Goal: Information Seeking & Learning: Learn about a topic

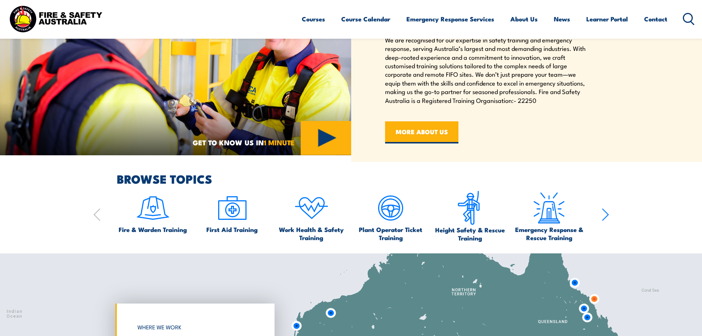
scroll to position [405, 0]
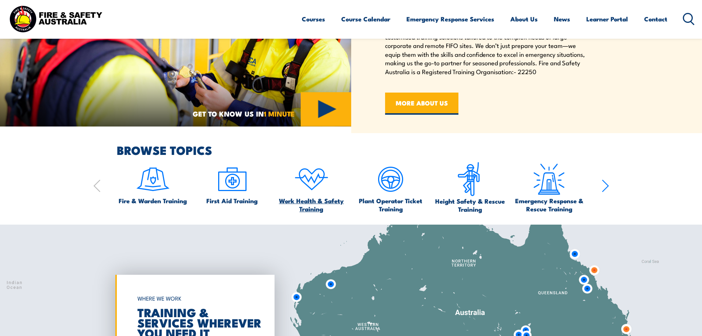
click at [310, 204] on span "Work Health & Safety Training" at bounding box center [311, 204] width 72 height 16
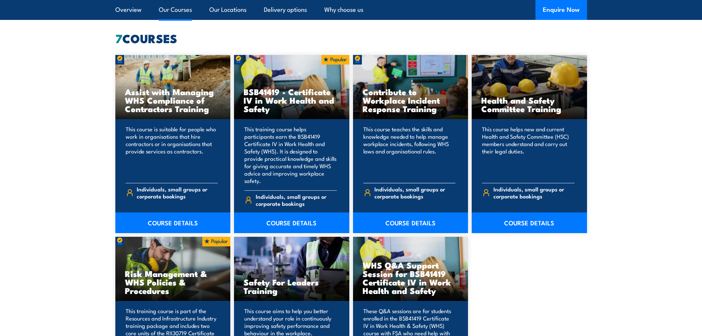
scroll to position [590, 0]
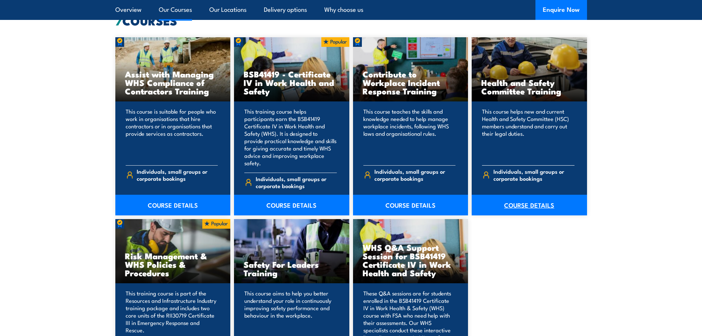
click at [524, 196] on link "COURSE DETAILS" at bounding box center [529, 205] width 115 height 21
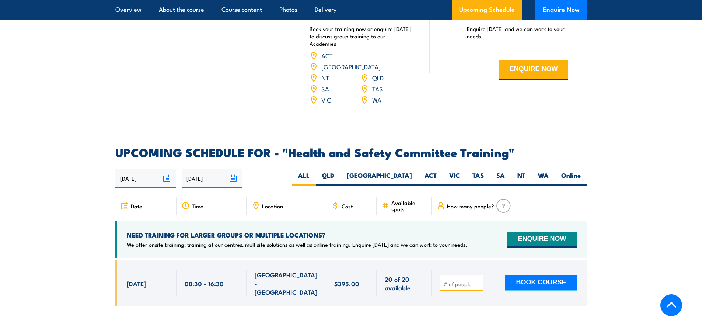
scroll to position [1068, 0]
